Goal: Transaction & Acquisition: Purchase product/service

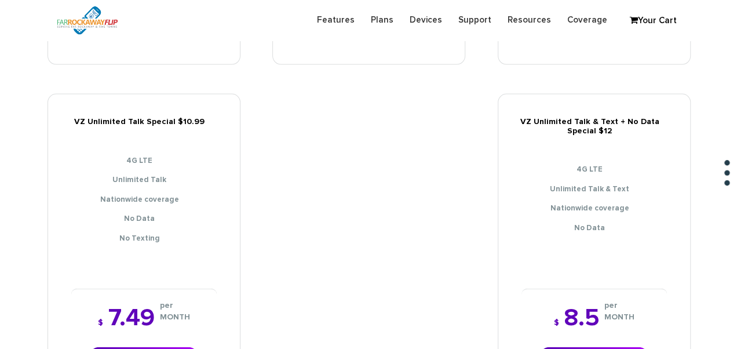
scroll to position [1217, 0]
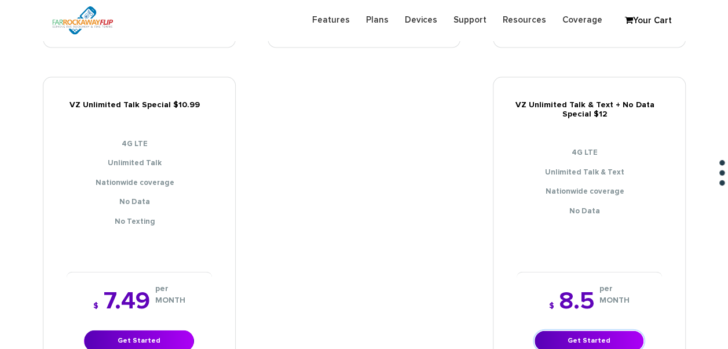
click at [599, 331] on link "Get Started" at bounding box center [589, 340] width 110 height 21
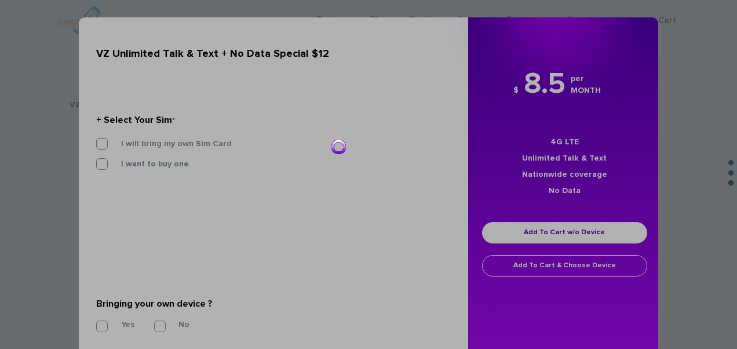
click at [180, 143] on div at bounding box center [368, 174] width 737 height 349
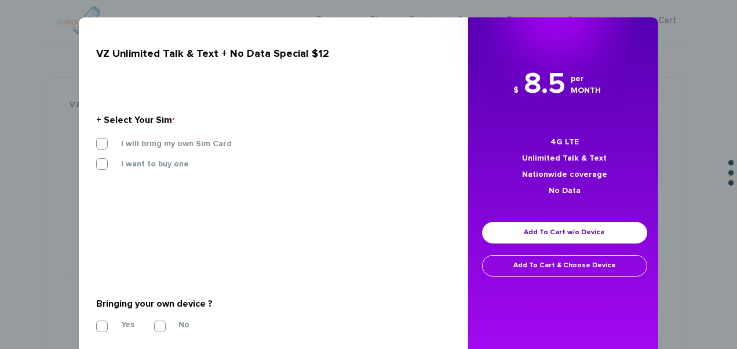
click at [177, 147] on label "I will bring my own Sim Card" at bounding box center [168, 144] width 128 height 10
click at [96, 140] on input "I will bring my own Sim Card" at bounding box center [96, 140] width 0 height 0
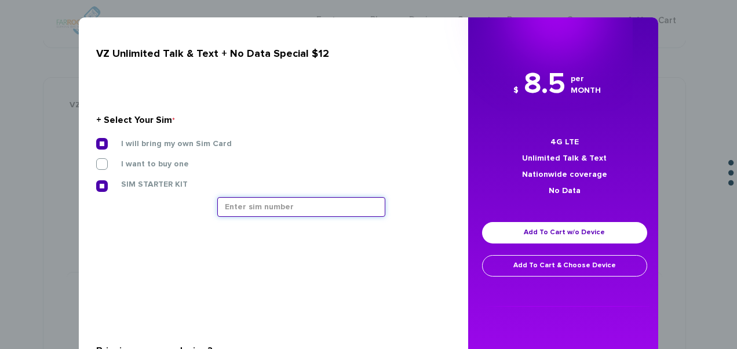
click at [274, 205] on input "text" at bounding box center [301, 207] width 168 height 20
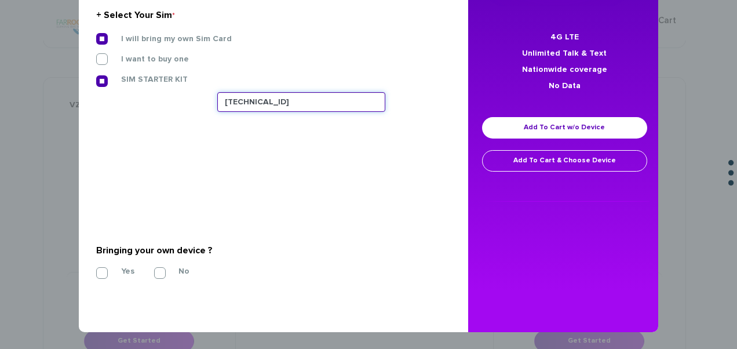
type input "89148000011835965706"
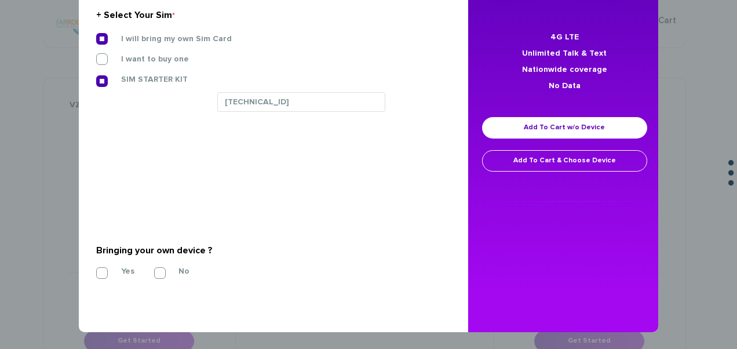
click at [104, 258] on div "Bringing your own device ? *" at bounding box center [269, 250] width 346 height 19
click at [105, 268] on label "Yes" at bounding box center [119, 271] width 31 height 10
click at [96, 269] on input "Yes" at bounding box center [96, 269] width 0 height 0
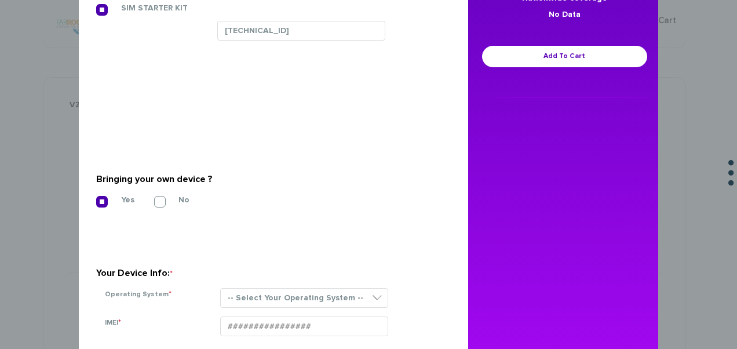
scroll to position [272, 0]
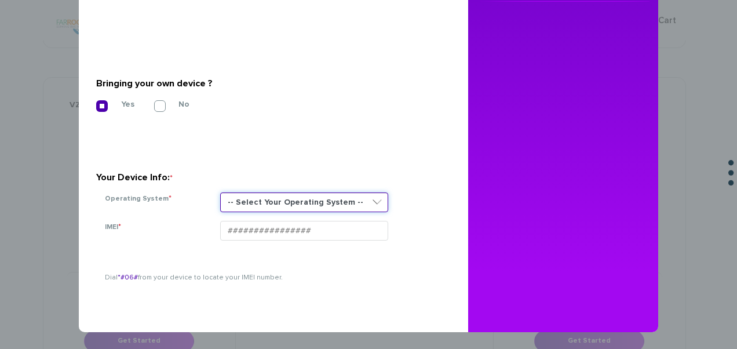
click at [247, 204] on select "-- Select Your Operating System -- ANDROID BLACKBERRY IOS NONE (BASIC PHONE) WI…" at bounding box center [304, 202] width 168 height 20
click at [220, 192] on select "-- Select Your Operating System -- ANDROID BLACKBERRY IOS NONE (BASIC PHONE) WI…" at bounding box center [304, 202] width 168 height 20
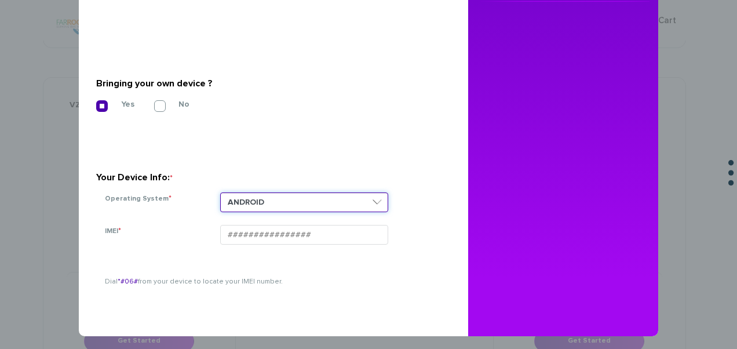
drag, startPoint x: 265, startPoint y: 234, endPoint x: 225, endPoint y: 195, distance: 55.3
click at [224, 195] on select "-- Select Your Operating System -- ANDROID BLACKBERRY IOS NONE (BASIC PHONE) WI…" at bounding box center [304, 202] width 168 height 20
select select "NONE (BASIC PHONE)"
click at [220, 192] on select "-- Select Your Operating System -- ANDROID BLACKBERRY IOS NONE (BASIC PHONE) WI…" at bounding box center [304, 202] width 168 height 20
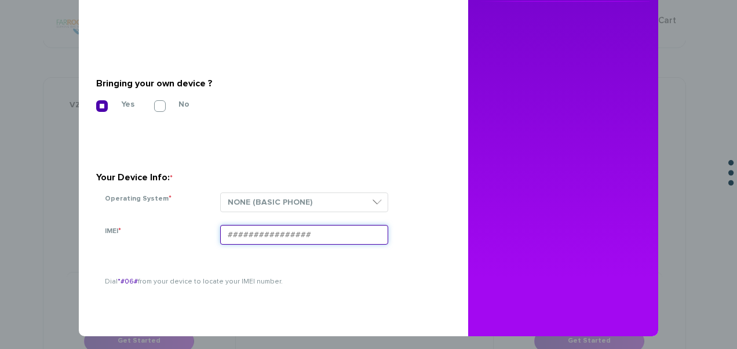
paste input "990006165471128"
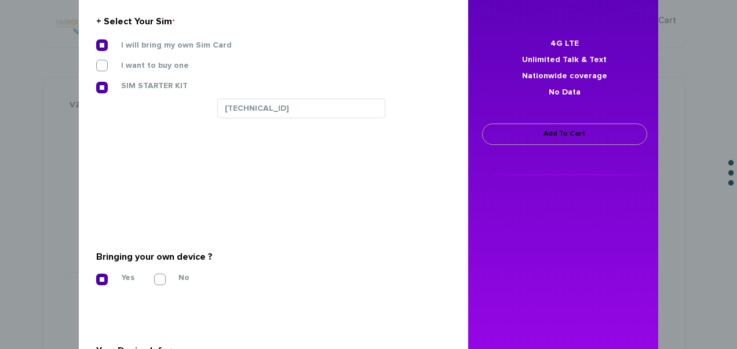
scroll to position [98, 0]
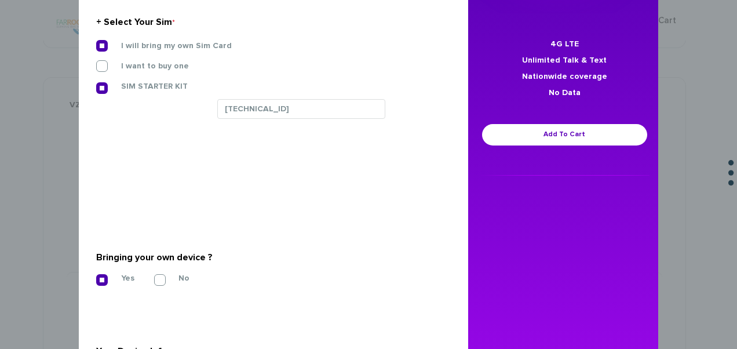
type input "990006165471128"
click at [531, 148] on div "$ 8.5 per MONTH 4G LTE Unlimited Talk & Text Nationwide coverage No Data Add To…" at bounding box center [564, 71] width 193 height 210
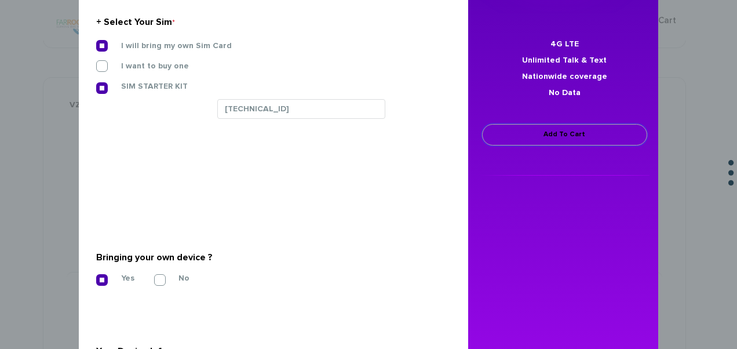
click at [527, 136] on link "Add To Cart" at bounding box center [564, 134] width 165 height 21
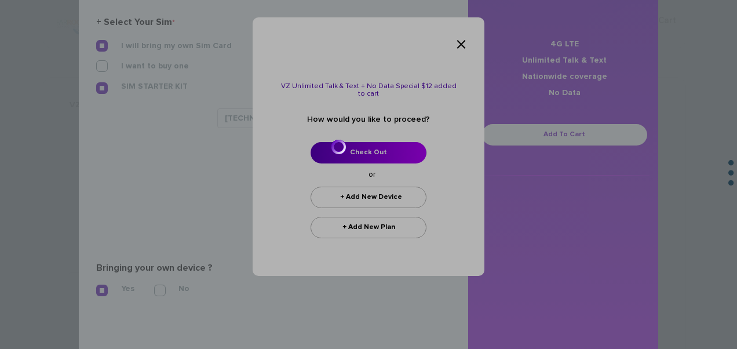
click at [359, 151] on div at bounding box center [368, 174] width 737 height 349
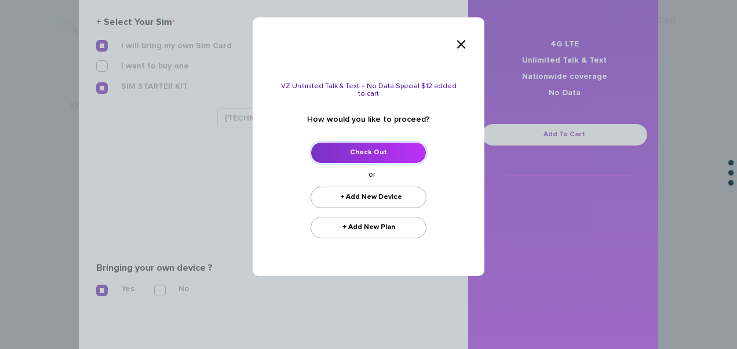
click at [351, 150] on link "Check Out" at bounding box center [369, 152] width 116 height 21
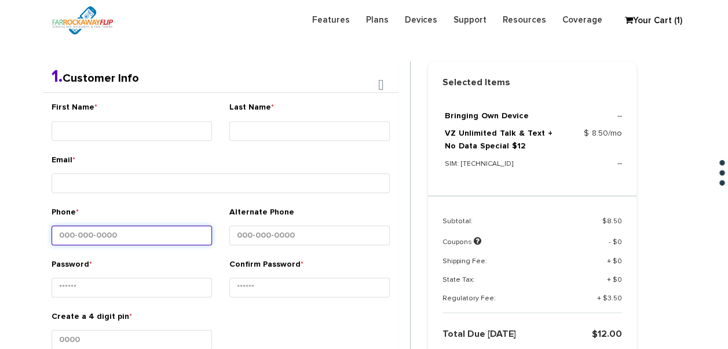
scroll to position [245, 0]
click at [185, 140] on div "First Name *" at bounding box center [132, 122] width 161 height 43
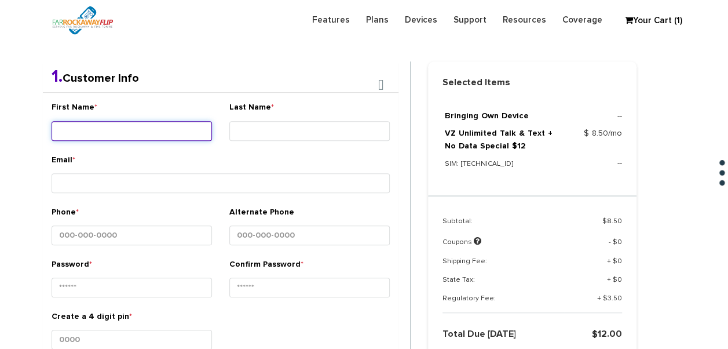
click at [177, 130] on input "First Name *" at bounding box center [132, 131] width 161 height 20
type input "Chaim"
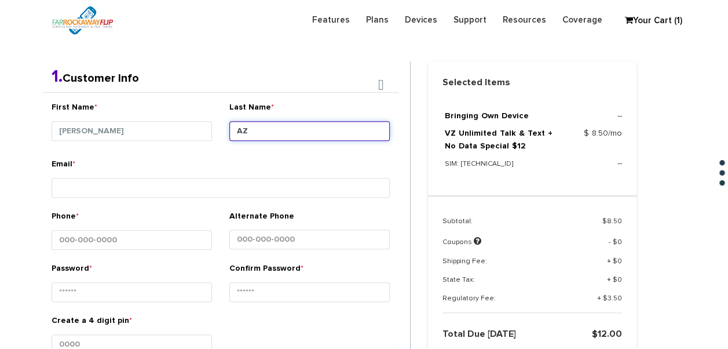
type input "A"
type input "Zlotowitz"
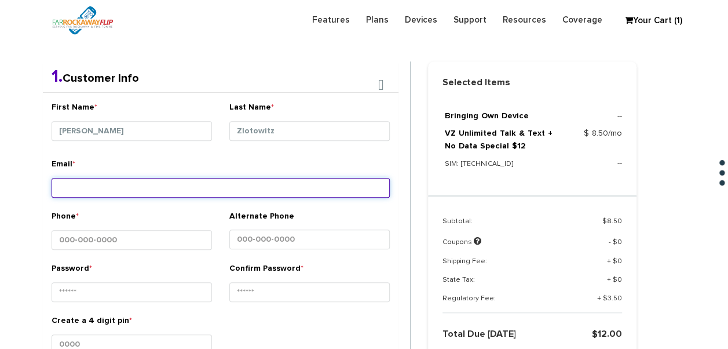
click at [187, 192] on input "Email *" at bounding box center [221, 188] width 338 height 20
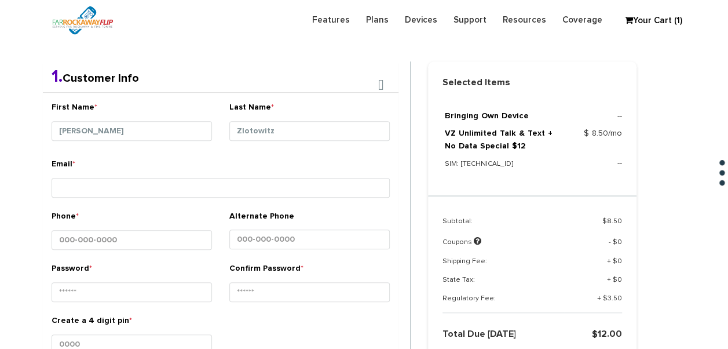
click at [198, 207] on div "Email *" at bounding box center [221, 184] width 356 height 52
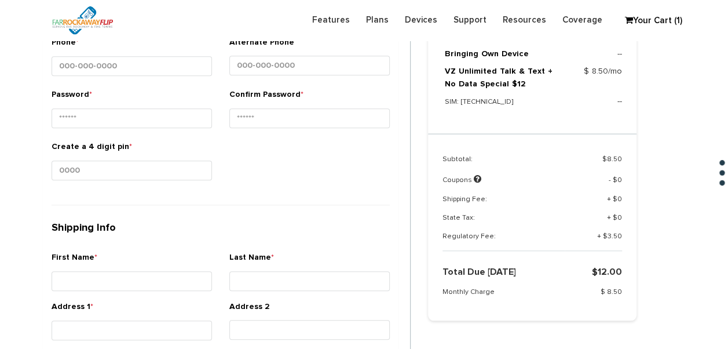
scroll to position [303, 0]
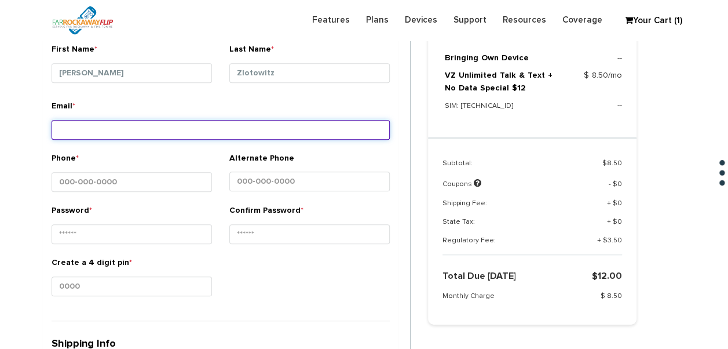
click at [154, 120] on input "Email *" at bounding box center [221, 130] width 338 height 20
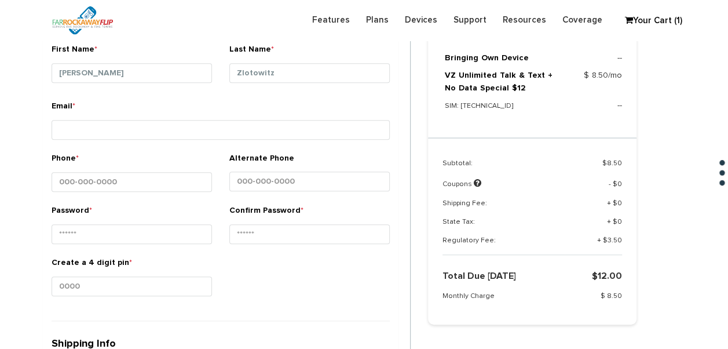
click at [211, 115] on div "Email *" at bounding box center [221, 121] width 338 height 43
click at [156, 195] on div "Phone *" at bounding box center [132, 178] width 178 height 52
click at [159, 166] on div "Phone *" at bounding box center [132, 173] width 161 height 43
click at [158, 172] on input "Phone *" at bounding box center [132, 182] width 161 height 20
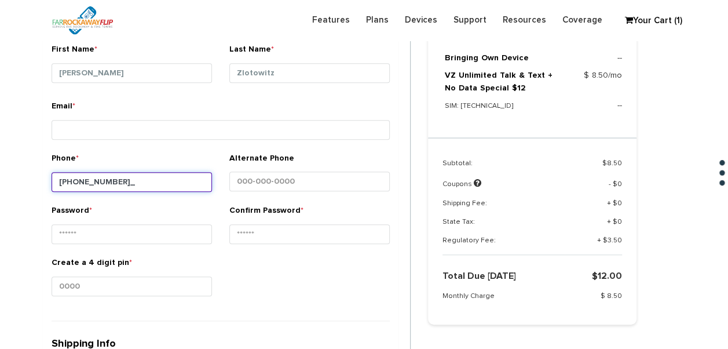
type input "718-614-6607"
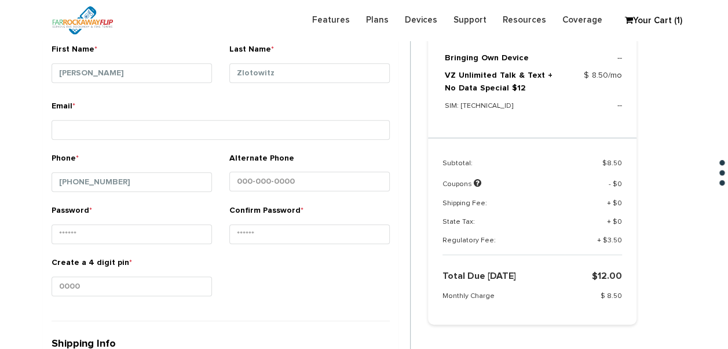
click at [159, 144] on div "Email *" at bounding box center [221, 126] width 356 height 52
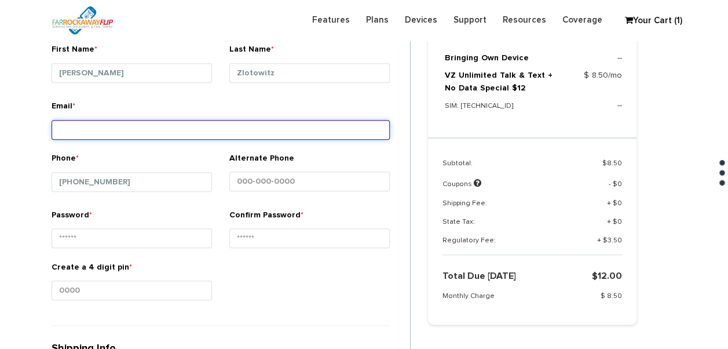
click at [158, 136] on input "Email *" at bounding box center [221, 130] width 338 height 20
click at [136, 125] on input "Email *" at bounding box center [221, 130] width 338 height 20
type input "c"
type input "z"
type input "czloto@gmail.com"
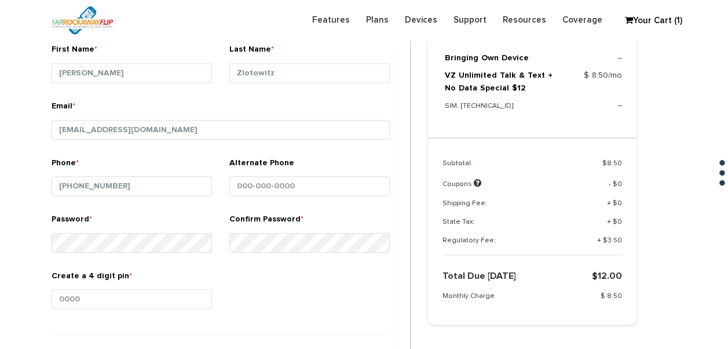
scroll to position [418, 0]
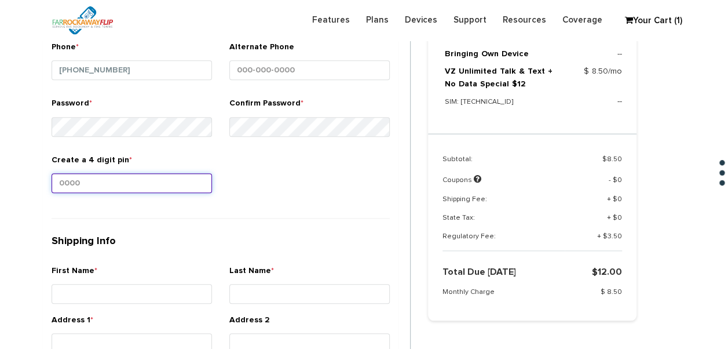
click at [130, 174] on input "Create a 4 digit pin *" at bounding box center [132, 183] width 161 height 20
type input "1234"
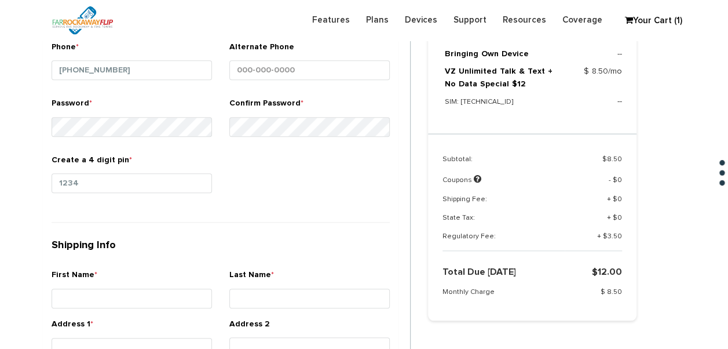
click at [233, 168] on div "Create a 4 digit pin * 1234" at bounding box center [221, 182] width 356 height 57
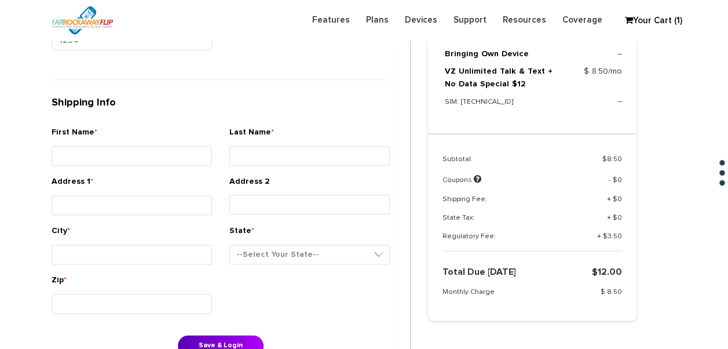
scroll to position [534, 0]
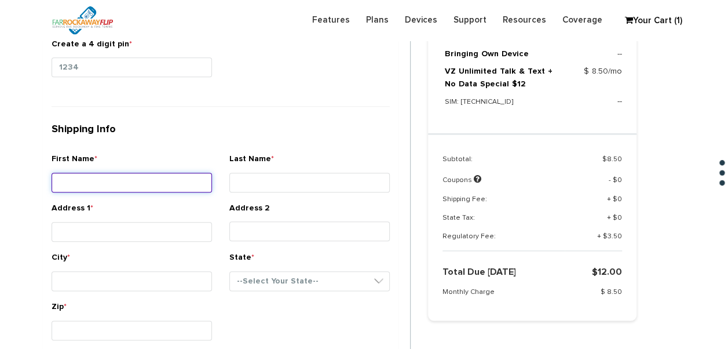
click at [177, 177] on input "First Name *" at bounding box center [132, 183] width 161 height 20
type input "Chaim"
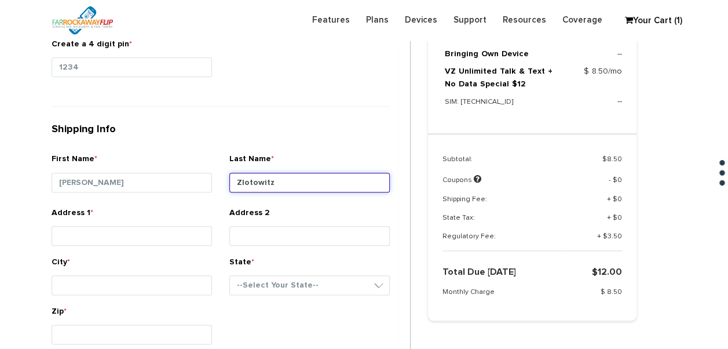
type input "Zlotowitz"
click at [162, 223] on div "Address 1 *" at bounding box center [132, 228] width 161 height 43
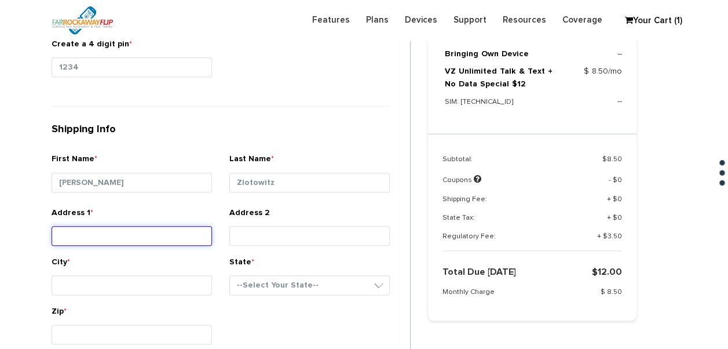
click at [162, 235] on input "Address 1 *" at bounding box center [132, 236] width 161 height 20
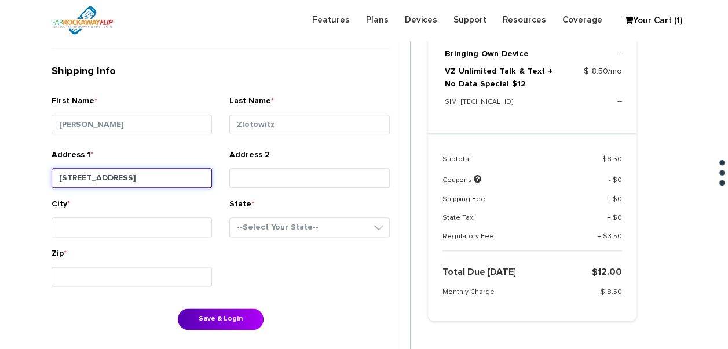
type input "443 beach 7th st"
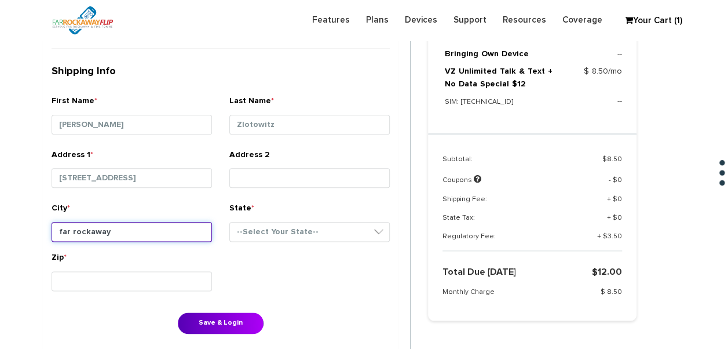
type input "far rockaway"
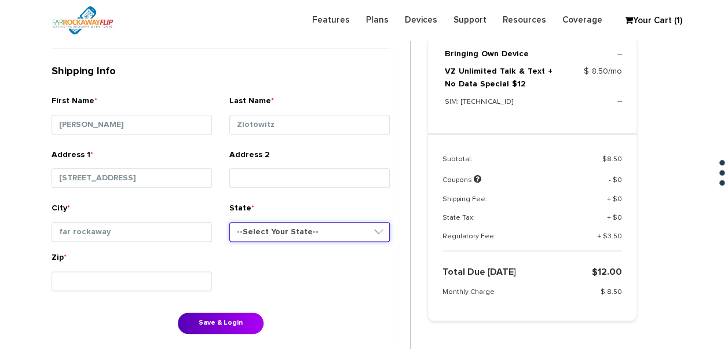
click at [328, 236] on select "--Select Your State-- District of Columbia Alabama Alaska Arizona Arkansas Cali…" at bounding box center [309, 232] width 161 height 20
select select "NY"
click at [229, 222] on select "--Select Your State-- District of Columbia Alabama Alaska Arizona Arkansas Cali…" at bounding box center [309, 232] width 161 height 20
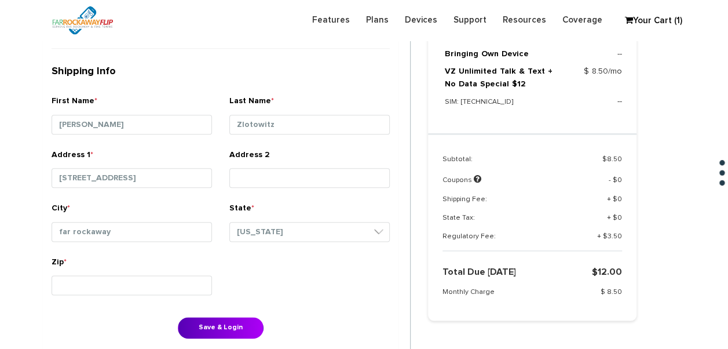
click at [178, 269] on div "Zip *" at bounding box center [132, 277] width 161 height 43
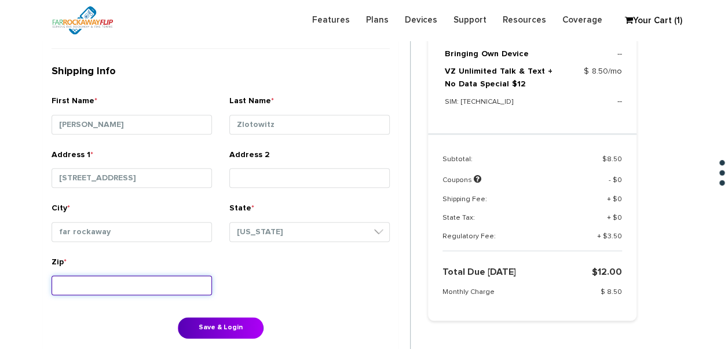
click at [177, 281] on input "Zip *" at bounding box center [132, 285] width 161 height 20
type input "11691"
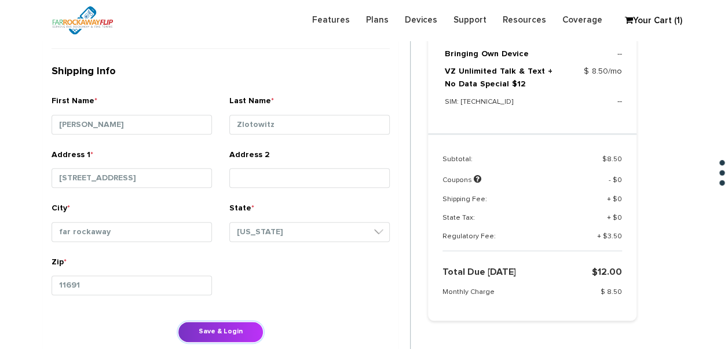
click at [248, 325] on button "Save & Login" at bounding box center [221, 331] width 86 height 21
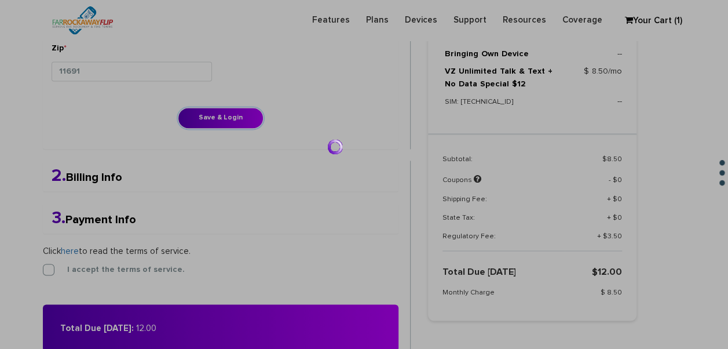
scroll to position [824, 0]
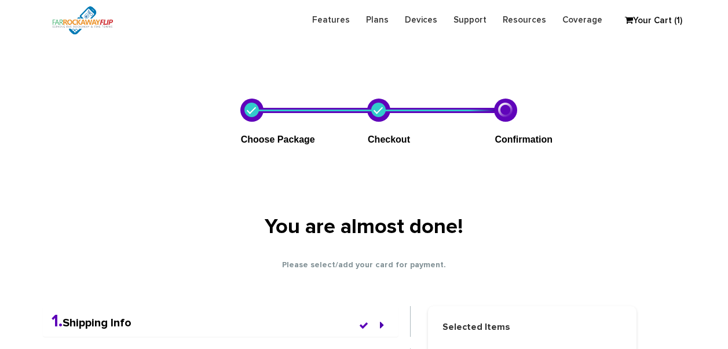
scroll to position [431, 0]
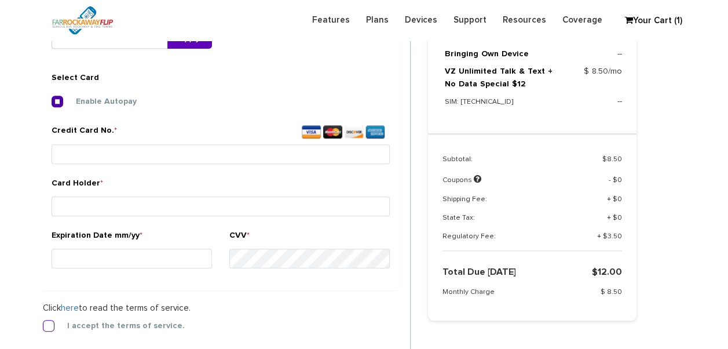
click at [50, 326] on label "I accept the terms of service." at bounding box center [117, 325] width 135 height 10
click at [43, 322] on input "I accept the terms of service." at bounding box center [43, 322] width 0 height 0
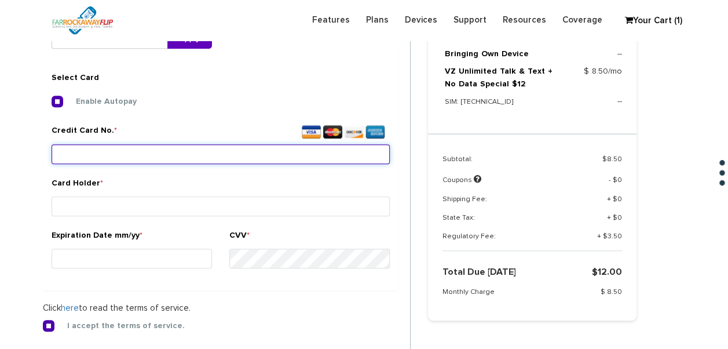
click at [165, 144] on input "Credit Card No. *" at bounding box center [221, 154] width 338 height 20
click at [244, 161] on input "Credit Card No. *" at bounding box center [221, 154] width 338 height 20
type input "4246 3152 2961 4969"
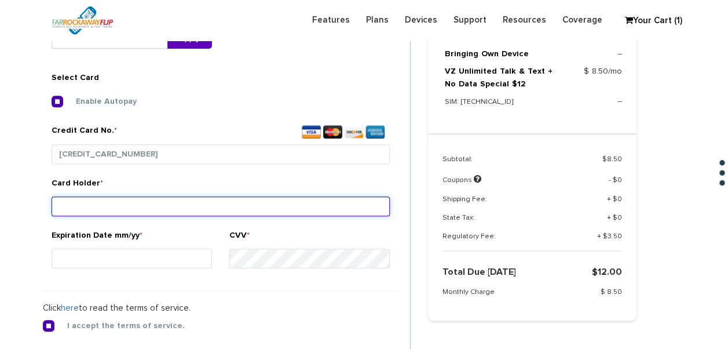
click at [225, 196] on div "Card Holder *" at bounding box center [221, 198] width 338 height 43
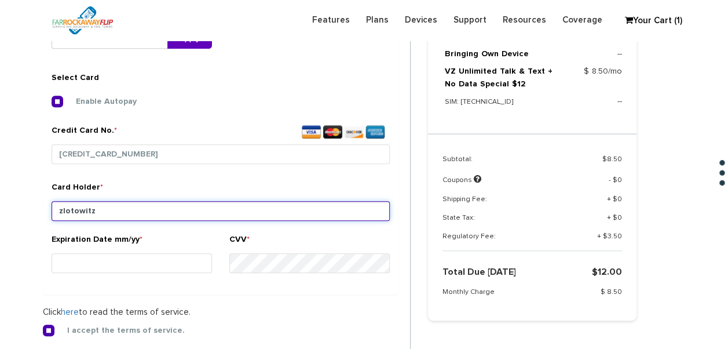
type input "zlotowitz"
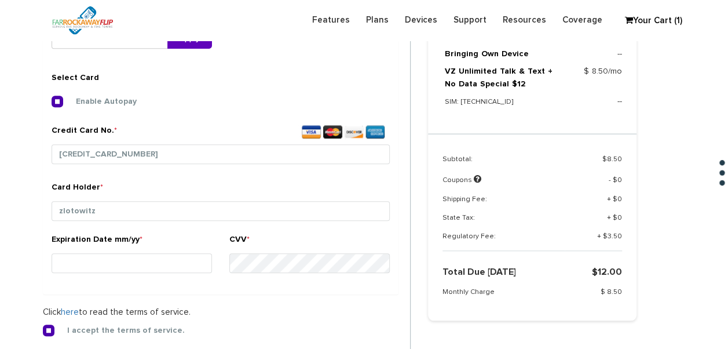
click at [89, 247] on label "Expiration Date mm/yy *" at bounding box center [97, 242] width 91 height 17
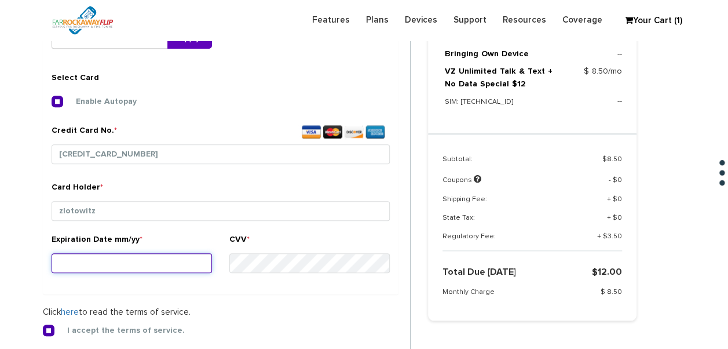
click at [89, 253] on input "Expiration Date mm/yy *" at bounding box center [132, 263] width 161 height 20
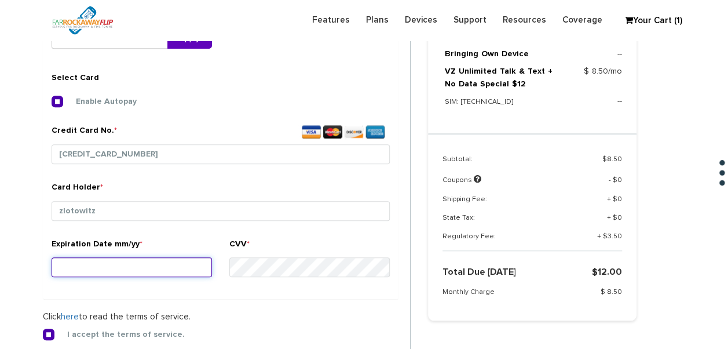
click at [95, 261] on input "Expiration Date mm/yy *" at bounding box center [132, 267] width 161 height 20
type input "04/26"
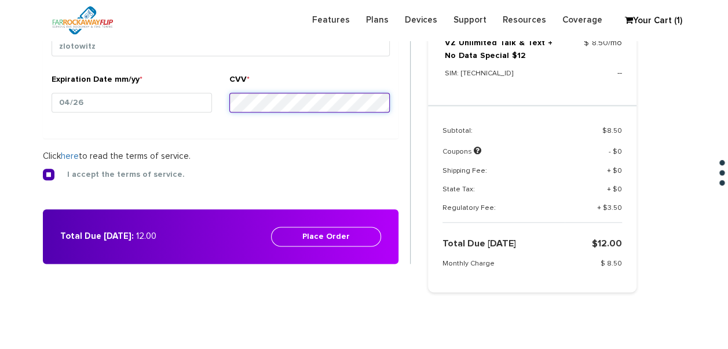
scroll to position [605, 0]
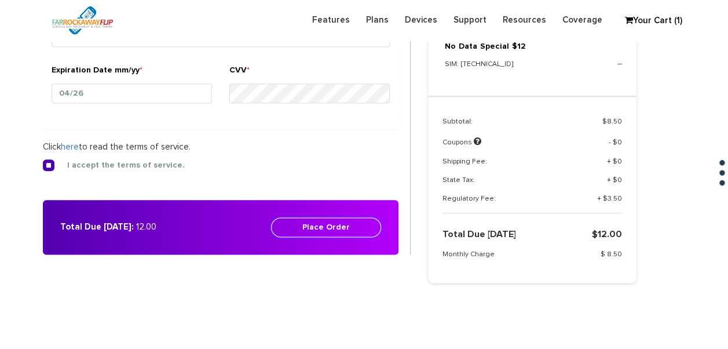
click at [363, 224] on button "Place Order" at bounding box center [326, 227] width 110 height 20
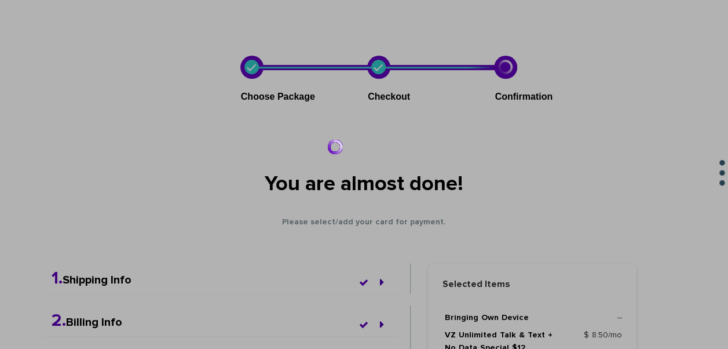
scroll to position [0, 0]
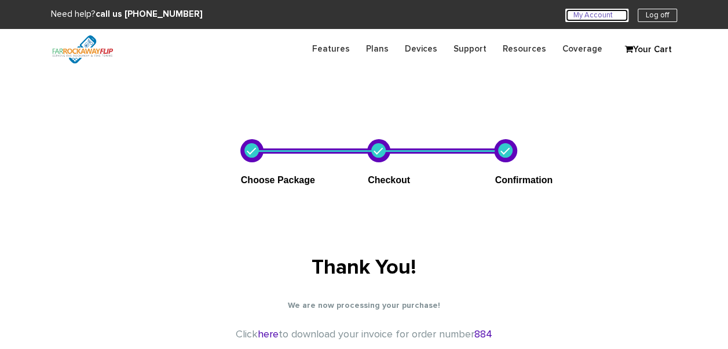
click at [620, 12] on icon "U" at bounding box center [617, 14] width 8 height 8
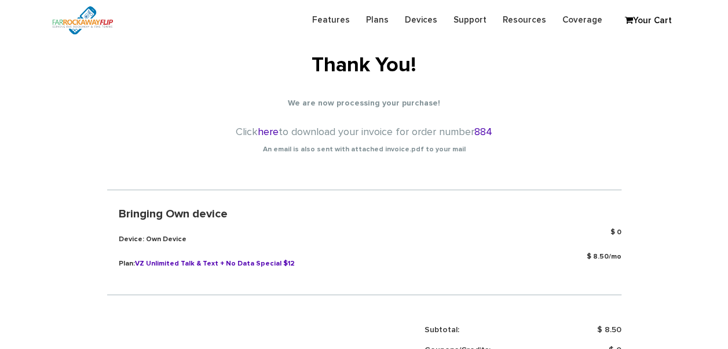
scroll to position [232, 0]
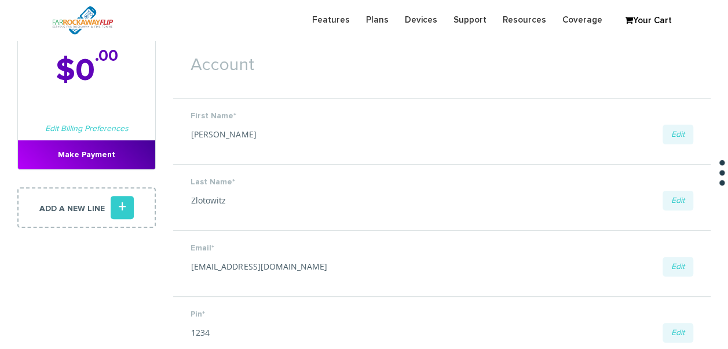
scroll to position [58, 0]
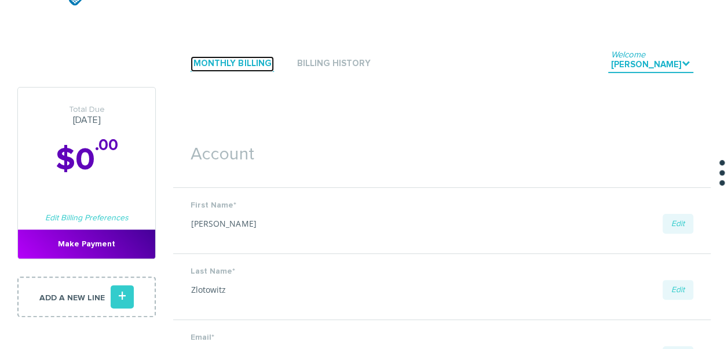
click at [256, 61] on link "Monthly Billing" at bounding box center [232, 64] width 83 height 16
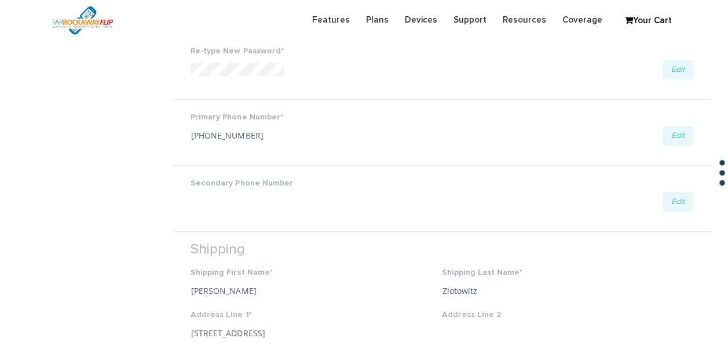
scroll to position [522, 0]
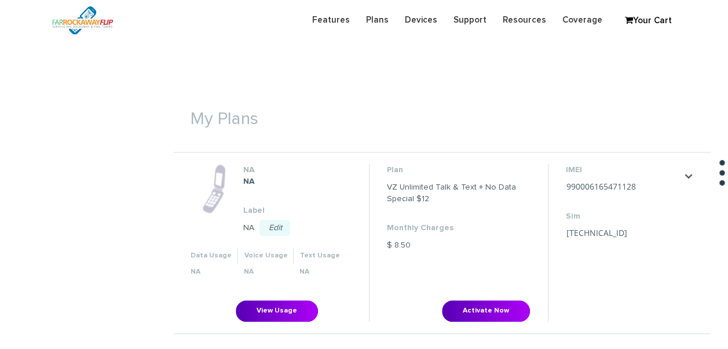
scroll to position [406, 0]
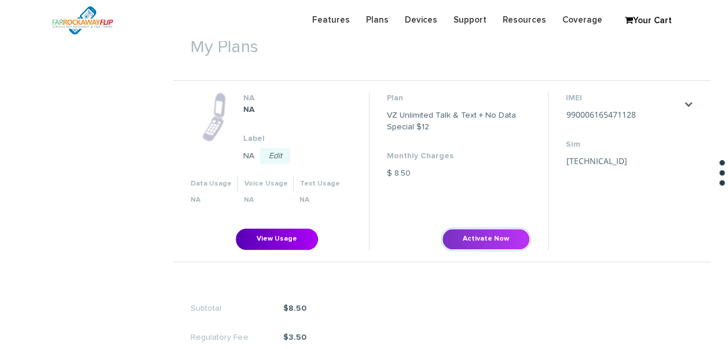
click at [498, 231] on button "Activate Now" at bounding box center [486, 238] width 88 height 21
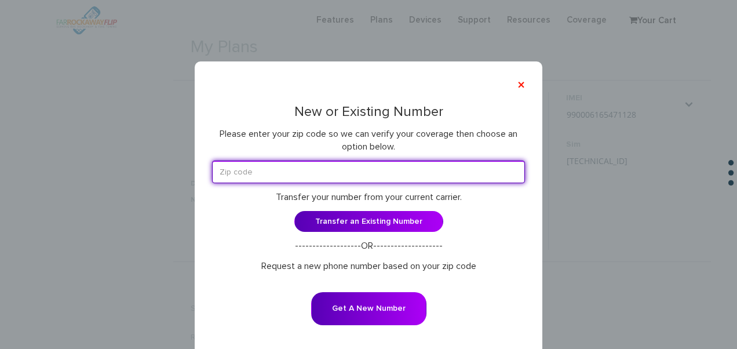
click at [320, 175] on input "text" at bounding box center [368, 172] width 313 height 23
type input "11516"
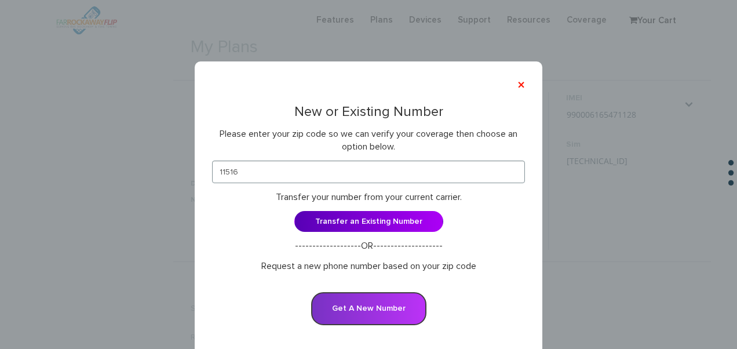
click at [372, 308] on button "Get A New Number" at bounding box center [368, 308] width 115 height 33
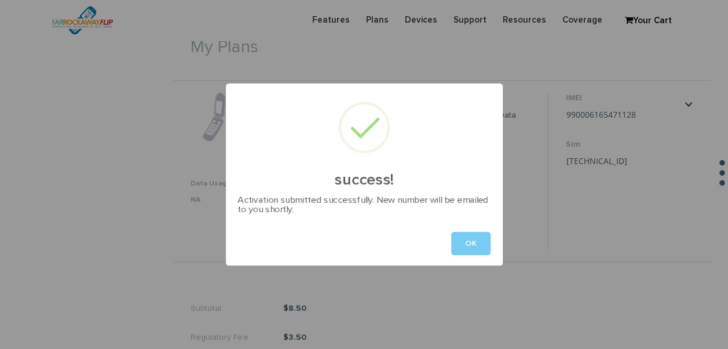
click at [464, 246] on button "OK" at bounding box center [470, 243] width 39 height 23
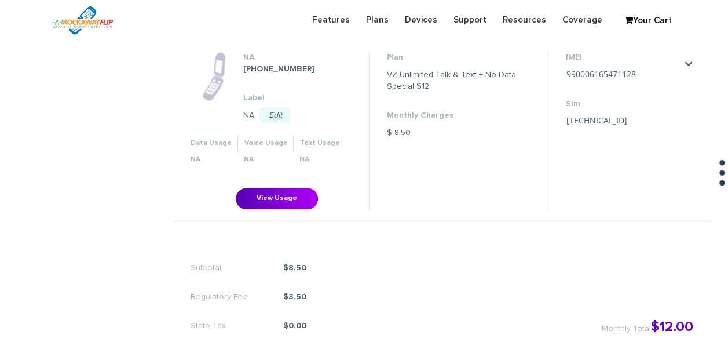
scroll to position [406, 0]
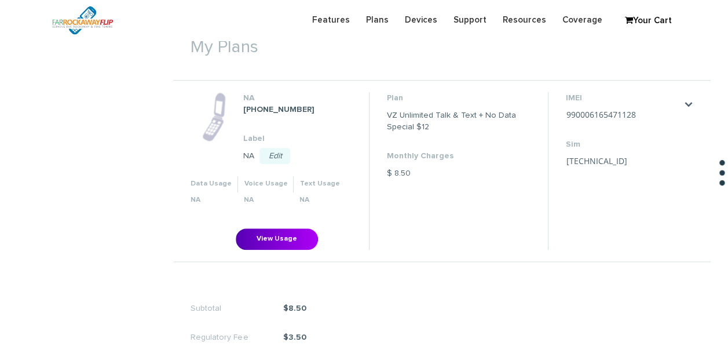
click at [443, 160] on dt "Monthly Charges" at bounding box center [459, 156] width 144 height 12
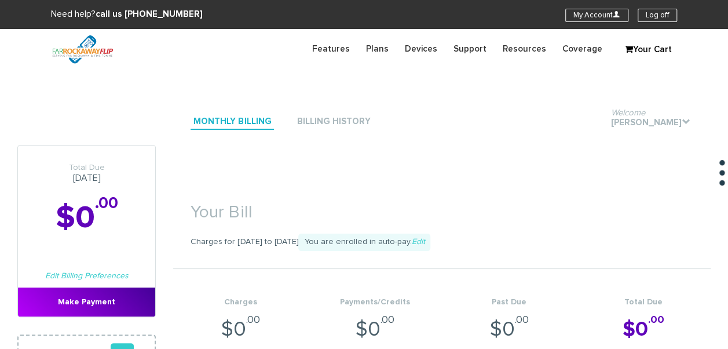
scroll to position [58, 0]
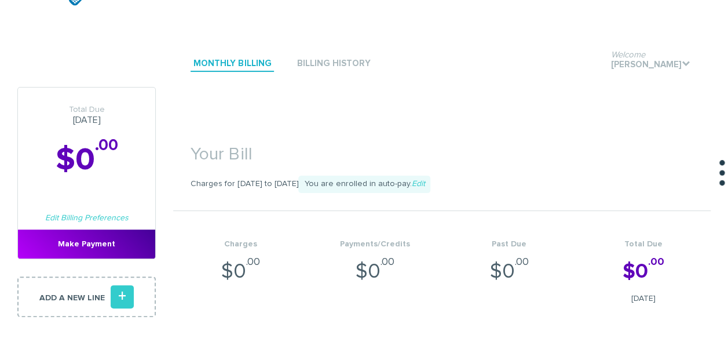
click at [406, 71] on ul "Monthly Billing Billing History Welcome [PERSON_NAME] ." at bounding box center [433, 63] width 555 height 35
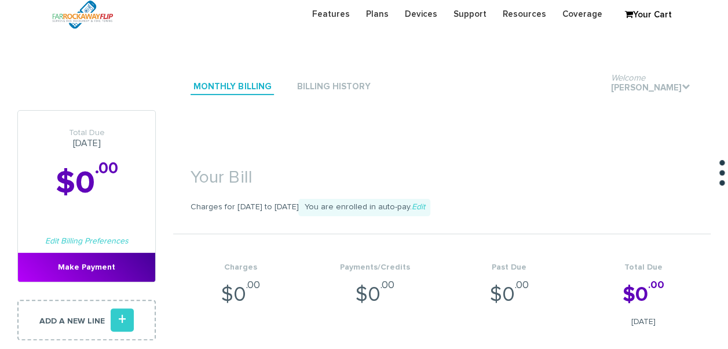
scroll to position [0, 0]
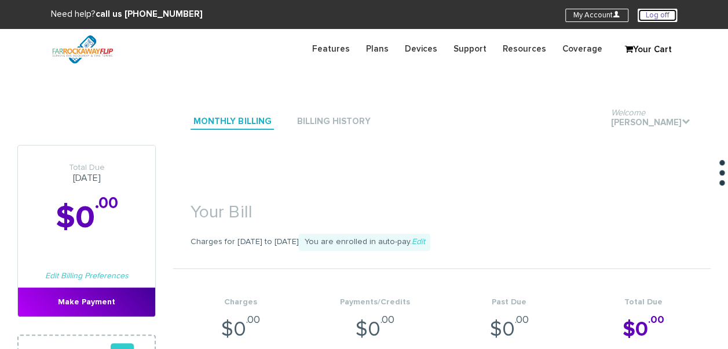
click at [663, 12] on link "Log off" at bounding box center [657, 15] width 39 height 13
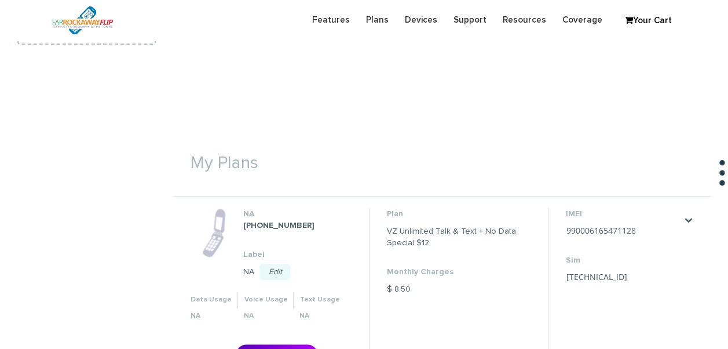
scroll to position [348, 0]
